Goal: Task Accomplishment & Management: Complete application form

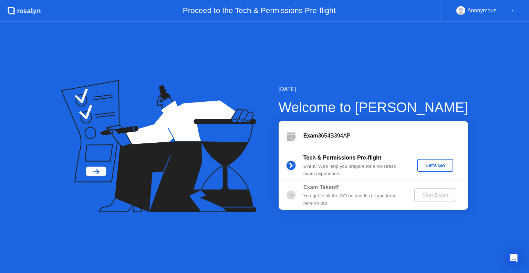
click at [433, 165] on div "Let's Go" at bounding box center [435, 166] width 31 height 6
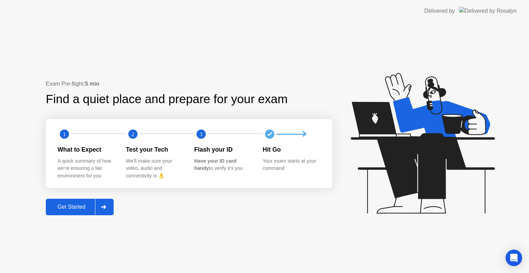
click at [80, 206] on div "Get Started" at bounding box center [71, 207] width 47 height 6
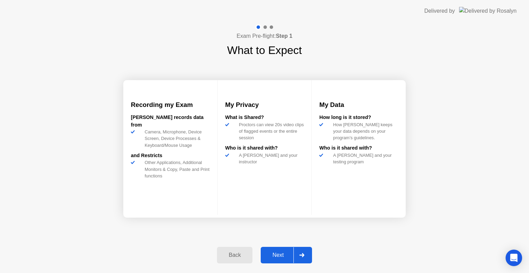
click at [285, 255] on div "Next" at bounding box center [278, 255] width 31 height 6
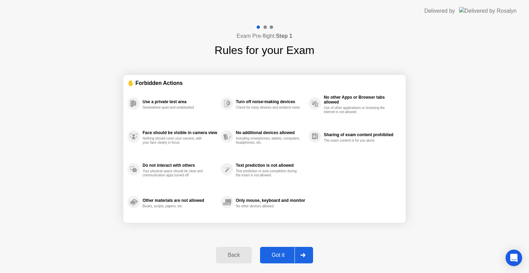
click at [288, 254] on div "Got it" at bounding box center [278, 255] width 32 height 6
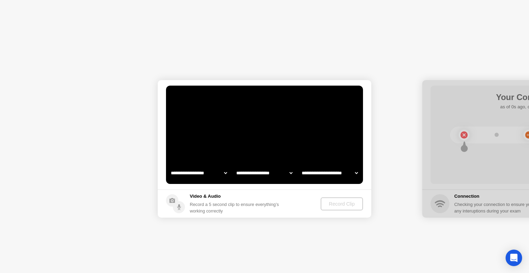
select select "**********"
select select "*******"
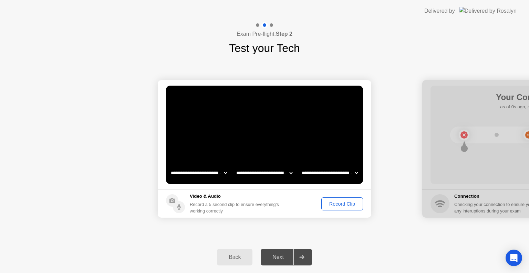
click at [280, 259] on div "Next" at bounding box center [278, 258] width 31 height 6
click at [340, 206] on div "Record Clip" at bounding box center [342, 204] width 37 height 6
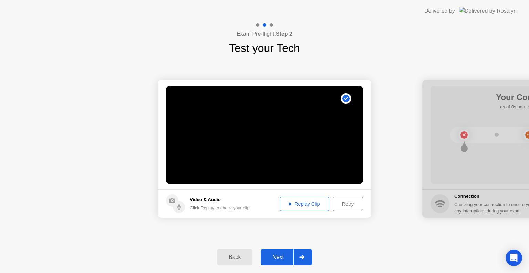
click at [296, 201] on div "Replay Clip" at bounding box center [304, 204] width 45 height 6
click at [242, 257] on div "Back" at bounding box center [234, 258] width 31 height 6
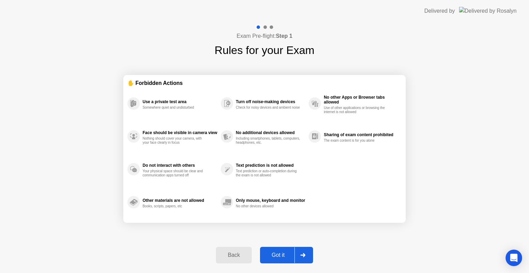
click at [279, 252] on div "Got it" at bounding box center [278, 255] width 32 height 6
select select "**********"
select select "*******"
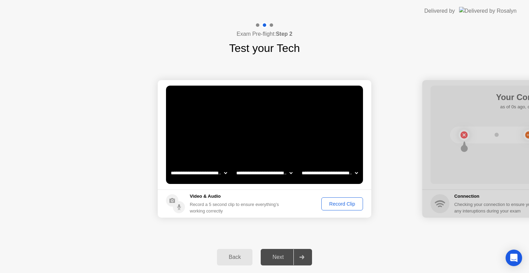
click at [347, 206] on div "Record Clip" at bounding box center [342, 204] width 37 height 6
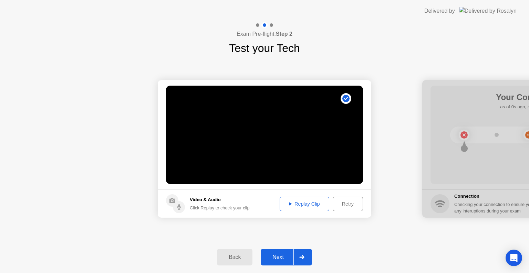
click at [314, 207] on div "Replay Clip" at bounding box center [304, 204] width 45 height 6
click at [298, 255] on div at bounding box center [301, 258] width 17 height 16
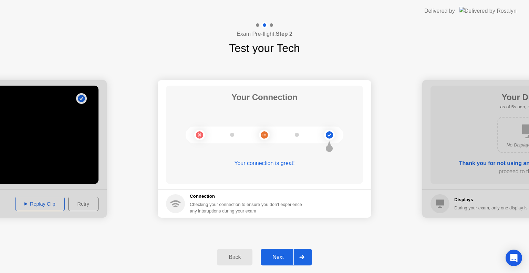
click at [287, 256] on div "Next" at bounding box center [278, 258] width 31 height 6
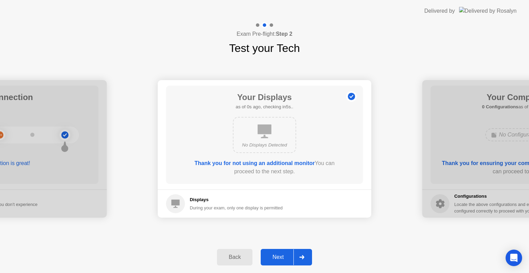
click at [287, 256] on div "Next" at bounding box center [278, 258] width 31 height 6
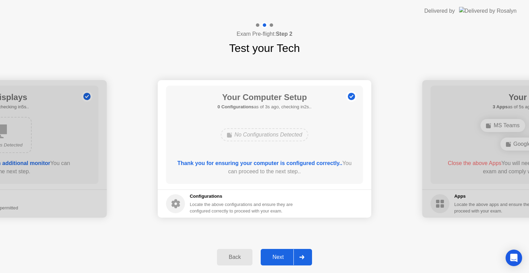
click at [287, 256] on div "Next" at bounding box center [278, 258] width 31 height 6
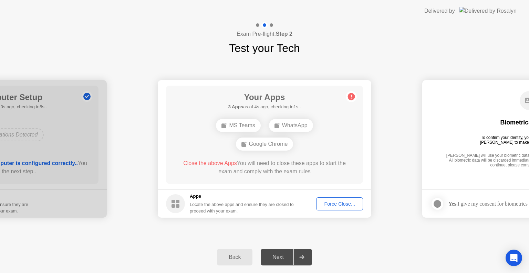
click at [349, 203] on div "Force Close..." at bounding box center [340, 204] width 42 height 6
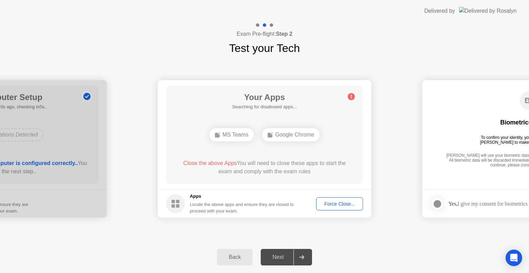
click at [343, 201] on div "Force Close..." at bounding box center [340, 204] width 42 height 6
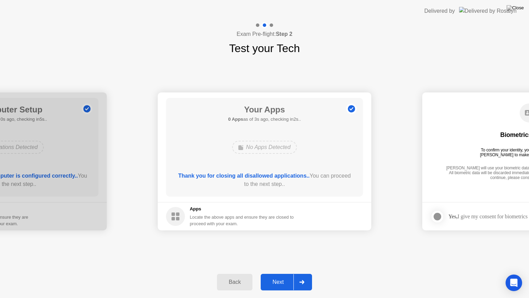
click at [277, 273] on div "Next" at bounding box center [278, 282] width 31 height 6
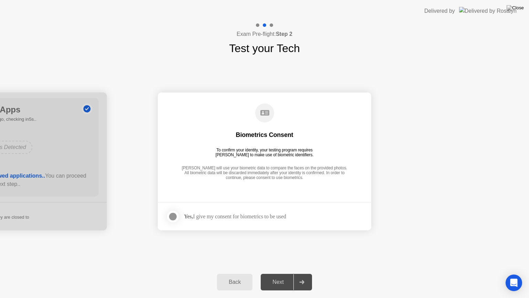
click at [174, 217] on div at bounding box center [173, 216] width 8 height 8
click at [281, 273] on div "Next" at bounding box center [278, 282] width 31 height 6
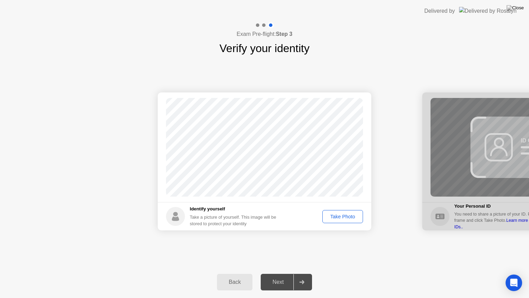
click at [343, 215] on div "Take Photo" at bounding box center [343, 217] width 36 height 6
click at [285, 273] on div "Next" at bounding box center [278, 282] width 31 height 6
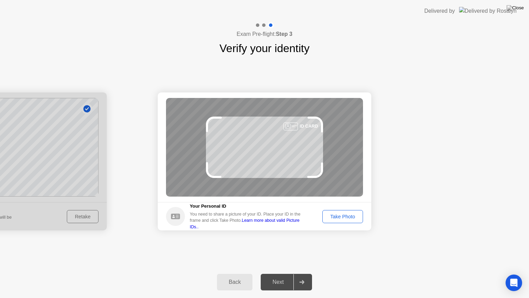
click at [335, 216] on div "Take Photo" at bounding box center [343, 217] width 36 height 6
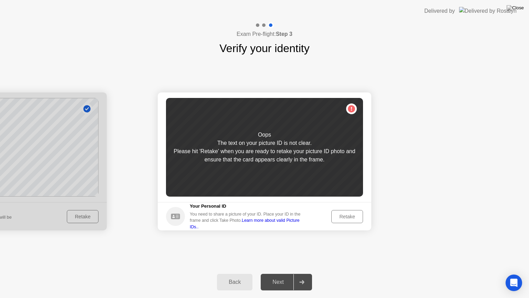
click at [347, 216] on div "Retake" at bounding box center [347, 217] width 27 height 6
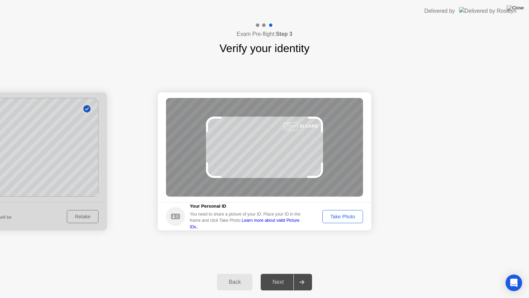
click at [350, 219] on div "Take Photo" at bounding box center [343, 217] width 36 height 6
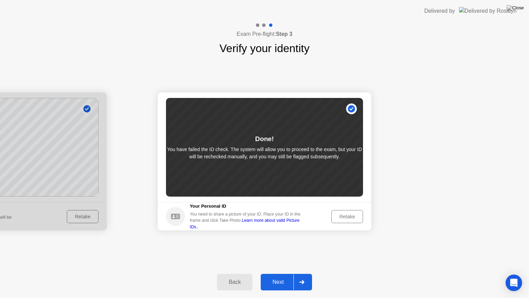
click at [280, 273] on div "Next" at bounding box center [278, 282] width 31 height 6
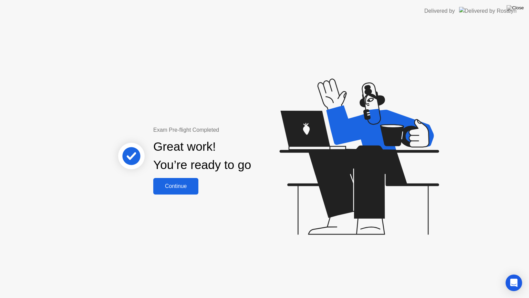
click at [187, 188] on div "Continue" at bounding box center [175, 186] width 41 height 6
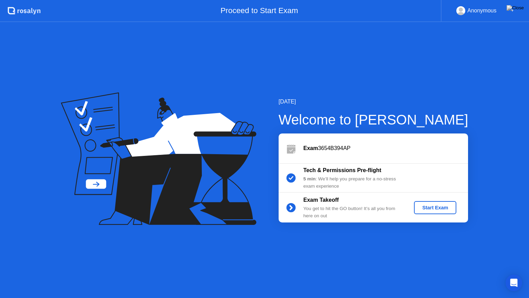
click at [426, 207] on div "Start Exam" at bounding box center [435, 208] width 37 height 6
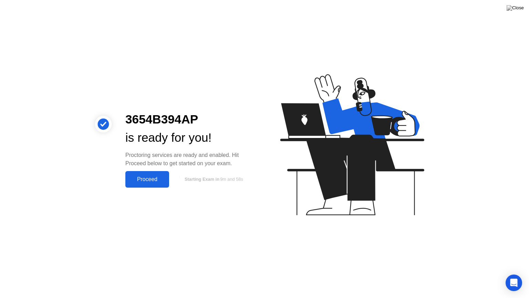
click at [153, 178] on div "Proceed" at bounding box center [147, 179] width 40 height 6
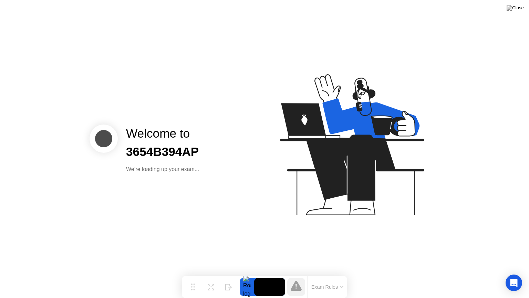
click at [332, 273] on button "Exam Rules" at bounding box center [327, 286] width 37 height 6
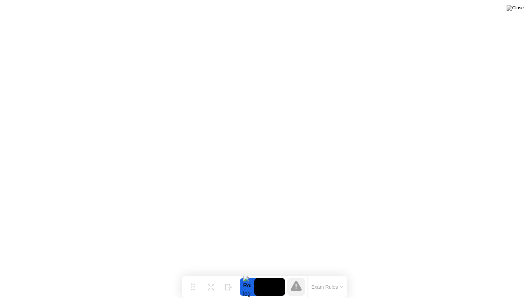
click at [248, 273] on div at bounding box center [247, 287] width 14 height 18
